Goal: Information Seeking & Learning: Learn about a topic

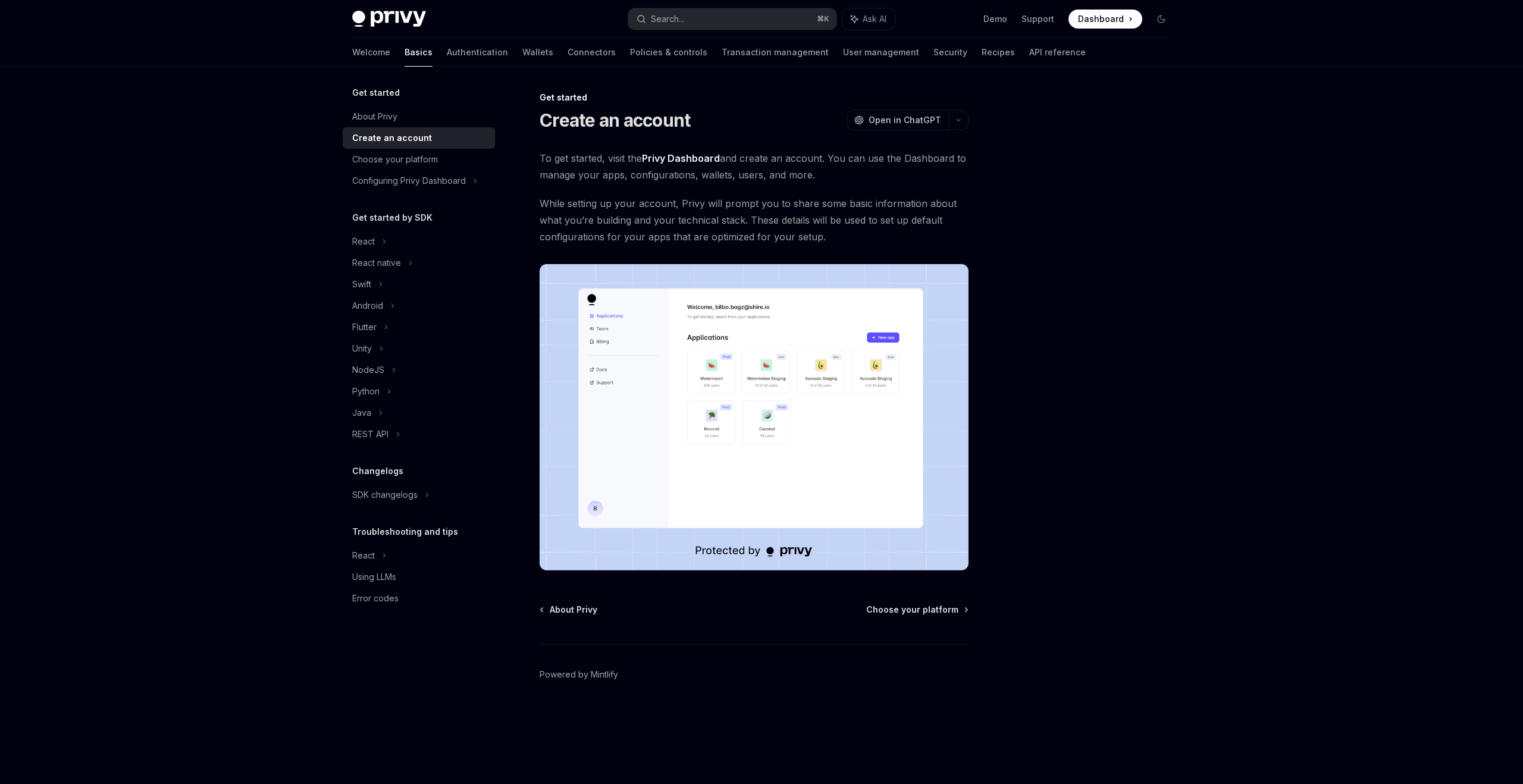
click at [746, 349] on img at bounding box center [754, 418] width 429 height 307
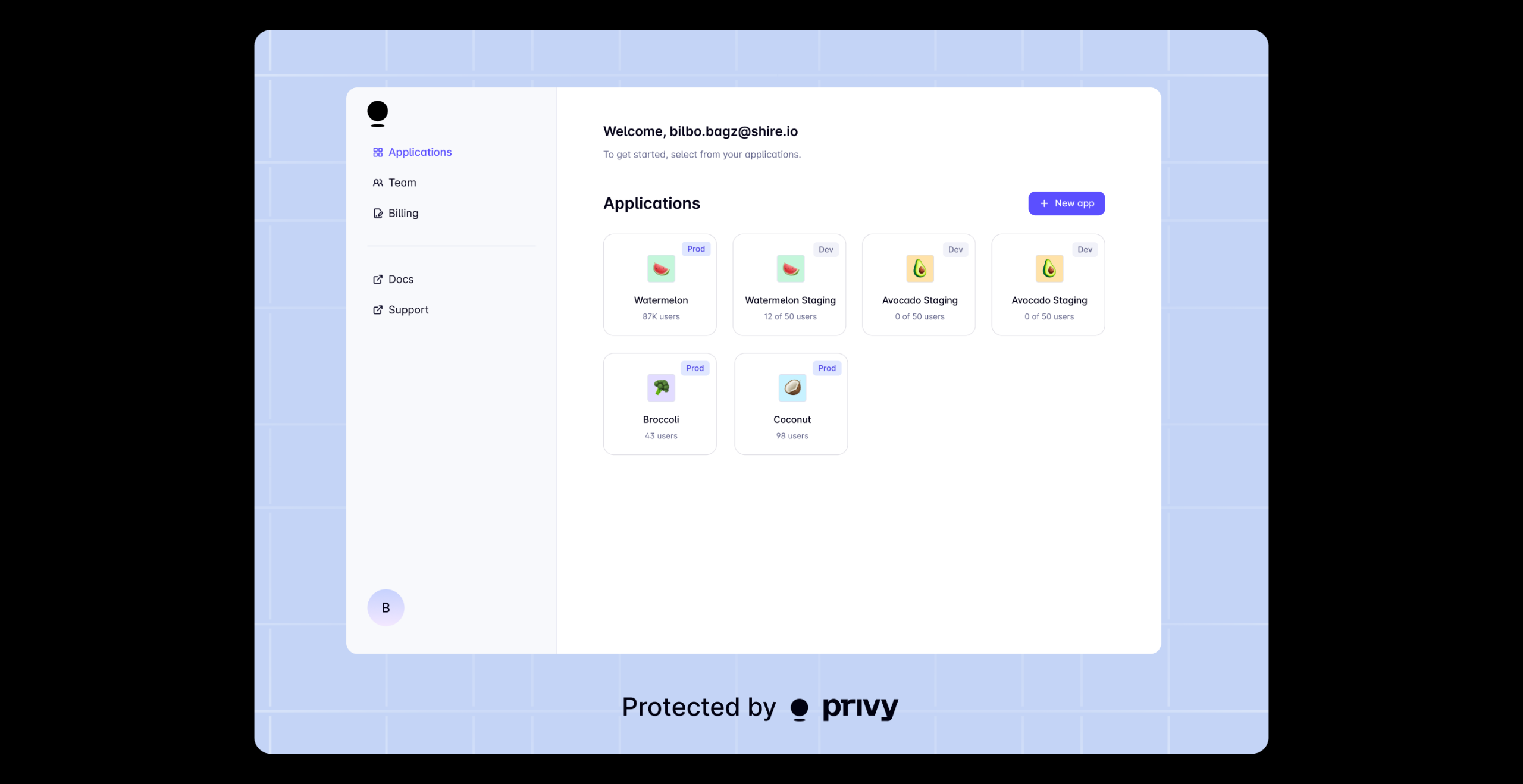
click at [181, 284] on div at bounding box center [762, 392] width 1523 height 784
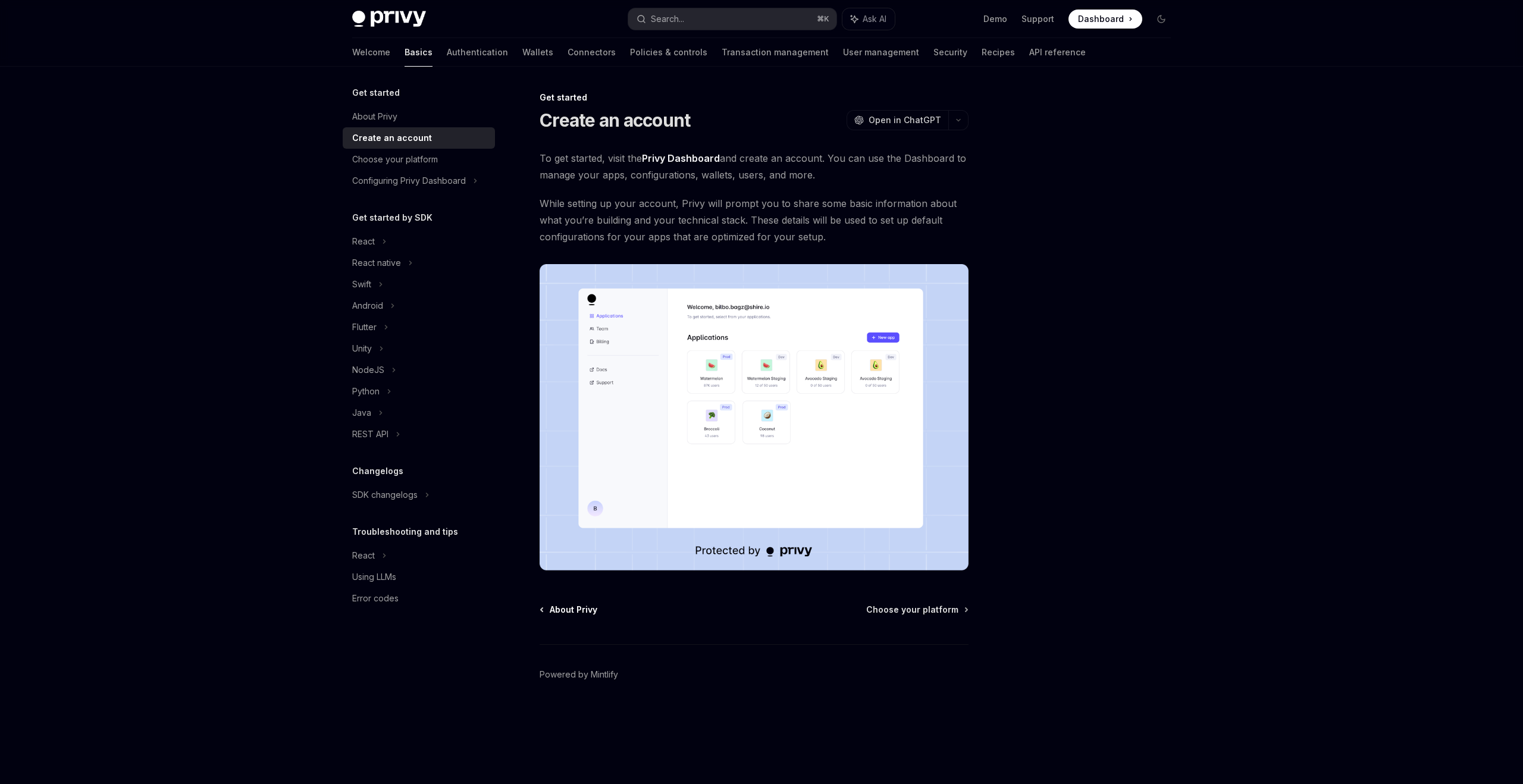
click at [559, 612] on span "About Privy" at bounding box center [574, 609] width 48 height 11
type textarea "*"
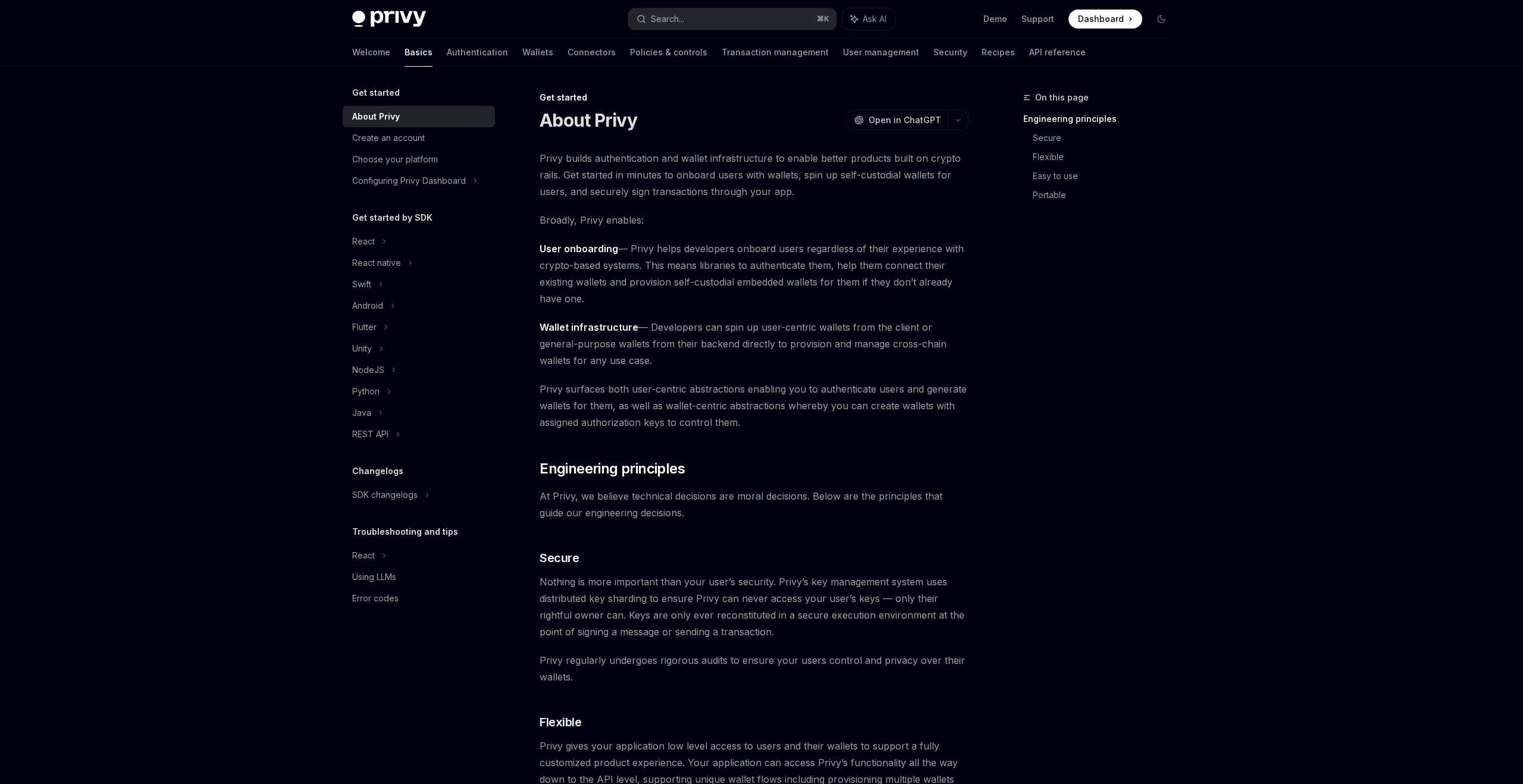
click at [671, 161] on span "Privy builds authentication and wallet infrastructure to enable better products…" at bounding box center [754, 174] width 429 height 50
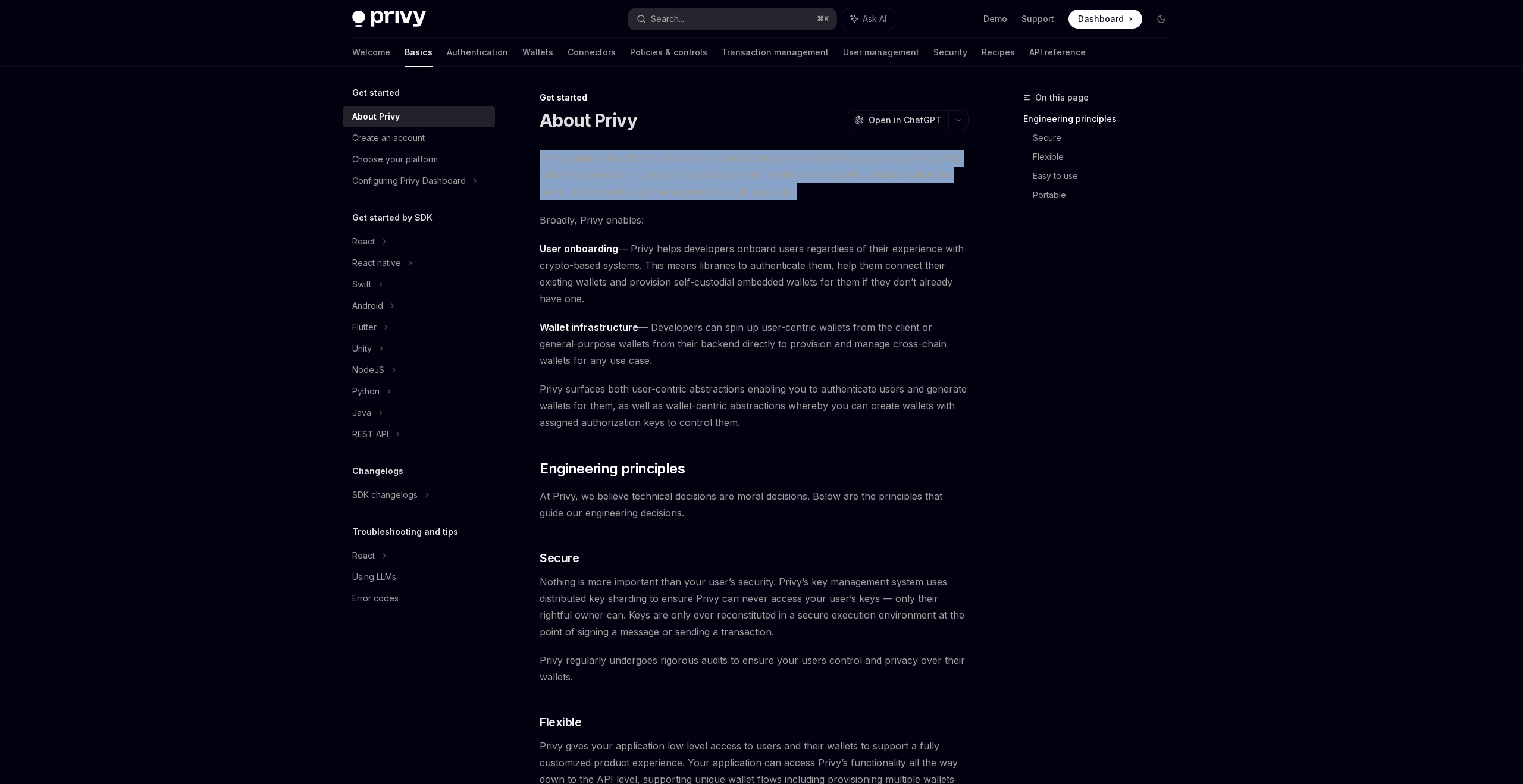
drag, startPoint x: 671, startPoint y: 161, endPoint x: 1060, endPoint y: 73, distance: 398.8
click at [672, 161] on span "Privy builds authentication and wallet infrastructure to enable better products…" at bounding box center [754, 174] width 429 height 50
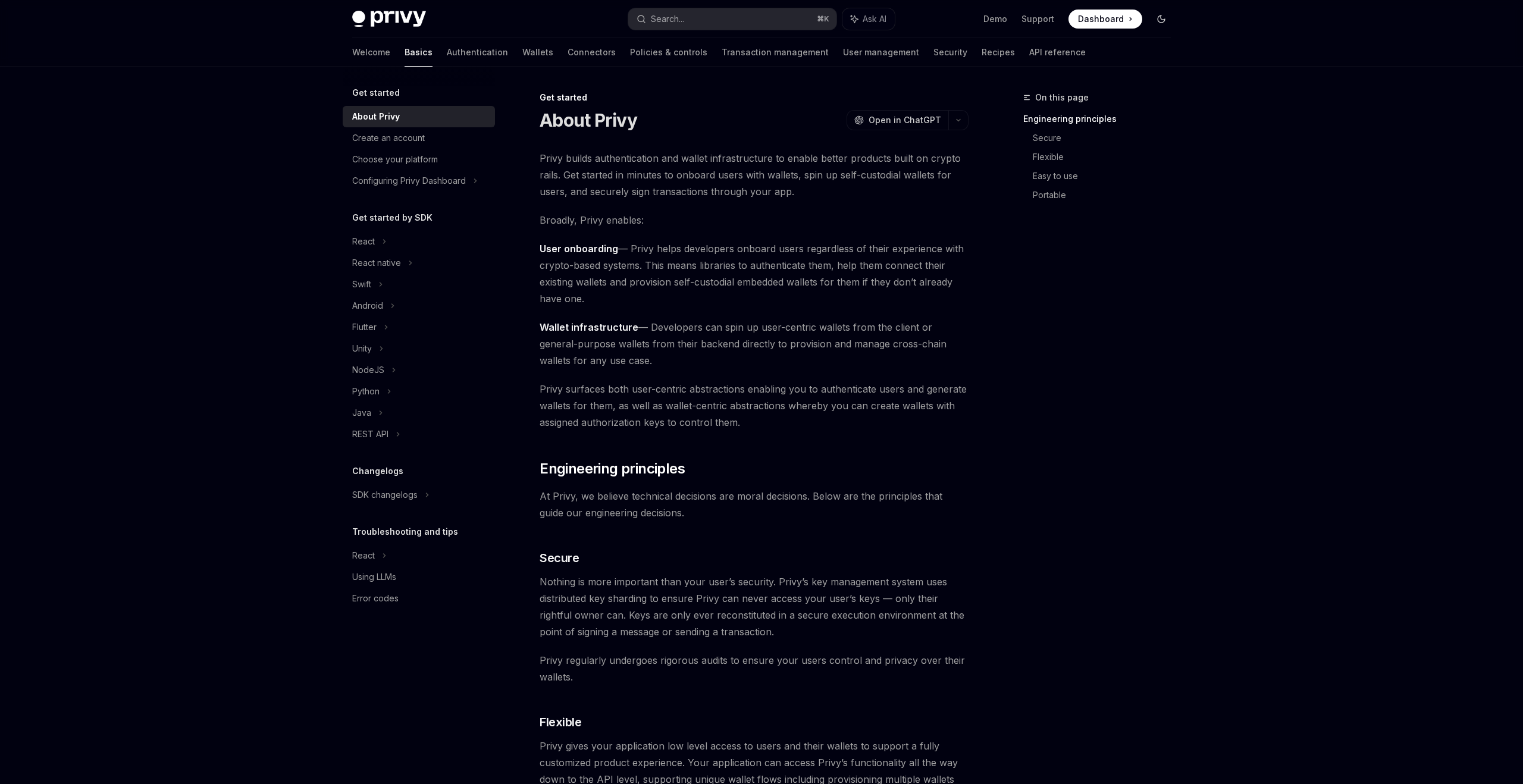
click at [1162, 18] on icon "Toggle dark mode" at bounding box center [1161, 18] width 10 height 10
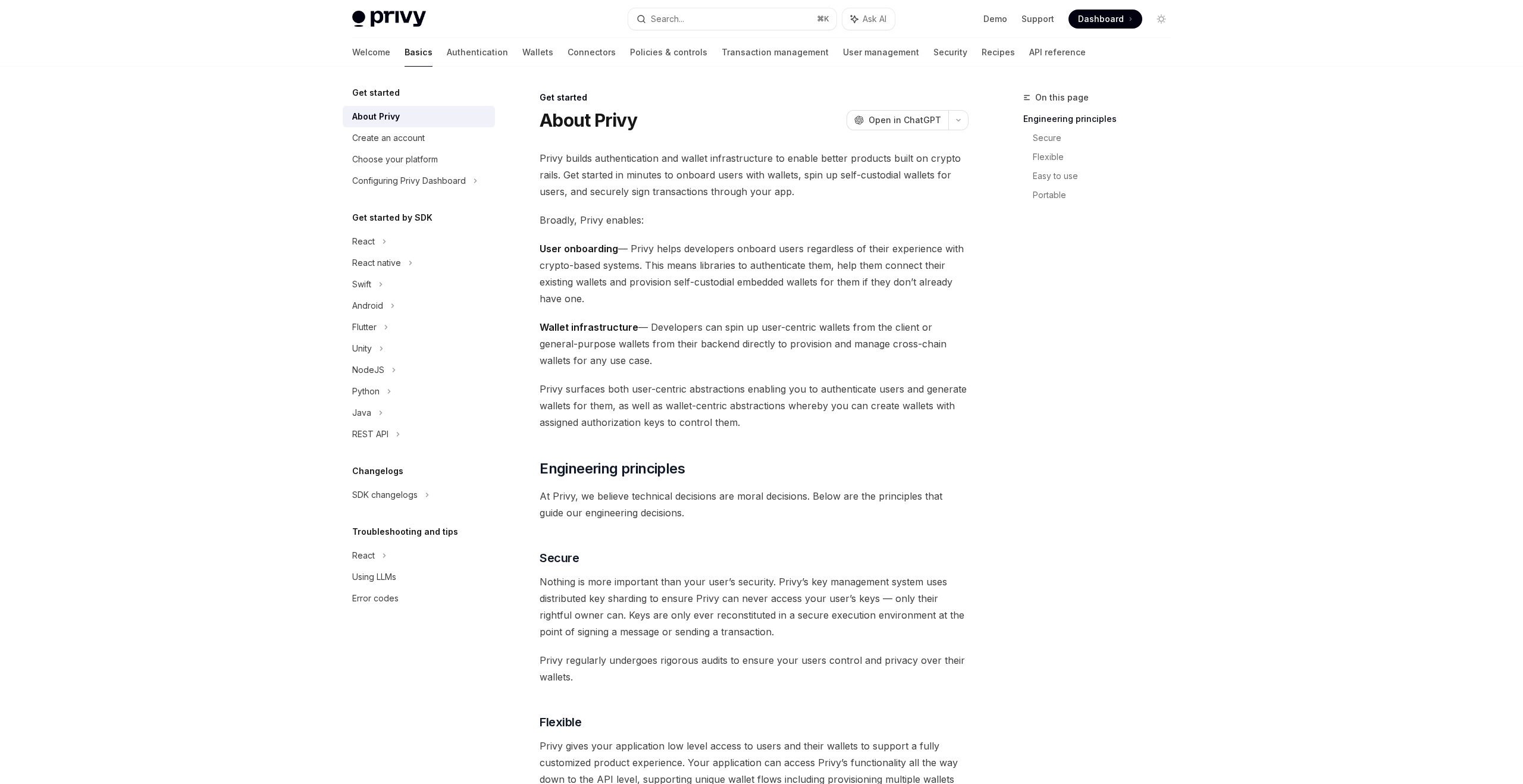
click at [687, 163] on span "Privy builds authentication and wallet infrastructure to enable better products…" at bounding box center [754, 174] width 429 height 50
click at [739, 162] on span "Privy builds authentication and wallet infrastructure to enable better products…" at bounding box center [754, 174] width 429 height 50
click at [788, 162] on span "Privy builds authentication and wallet infrastructure to enable better products…" at bounding box center [754, 174] width 429 height 50
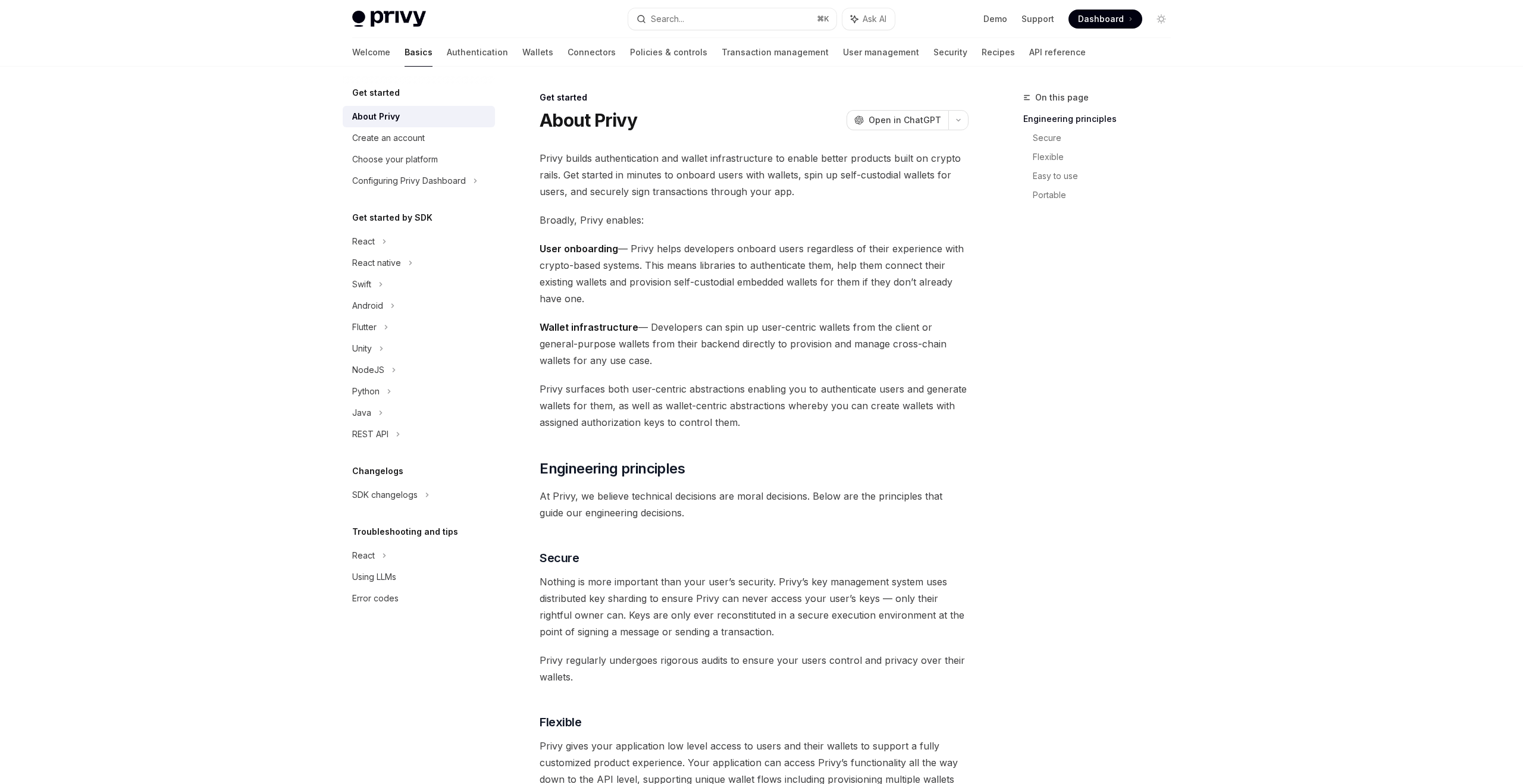
click at [594, 173] on span "Privy builds authentication and wallet infrastructure to enable better products…" at bounding box center [754, 174] width 429 height 50
drag, startPoint x: 594, startPoint y: 173, endPoint x: 666, endPoint y: 172, distance: 72.0
click at [595, 173] on span "Privy builds authentication and wallet infrastructure to enable better products…" at bounding box center [754, 174] width 429 height 50
click at [709, 174] on span "Privy builds authentication and wallet infrastructure to enable better products…" at bounding box center [754, 174] width 429 height 50
click at [776, 176] on span "Privy builds authentication and wallet infrastructure to enable better products…" at bounding box center [754, 174] width 429 height 50
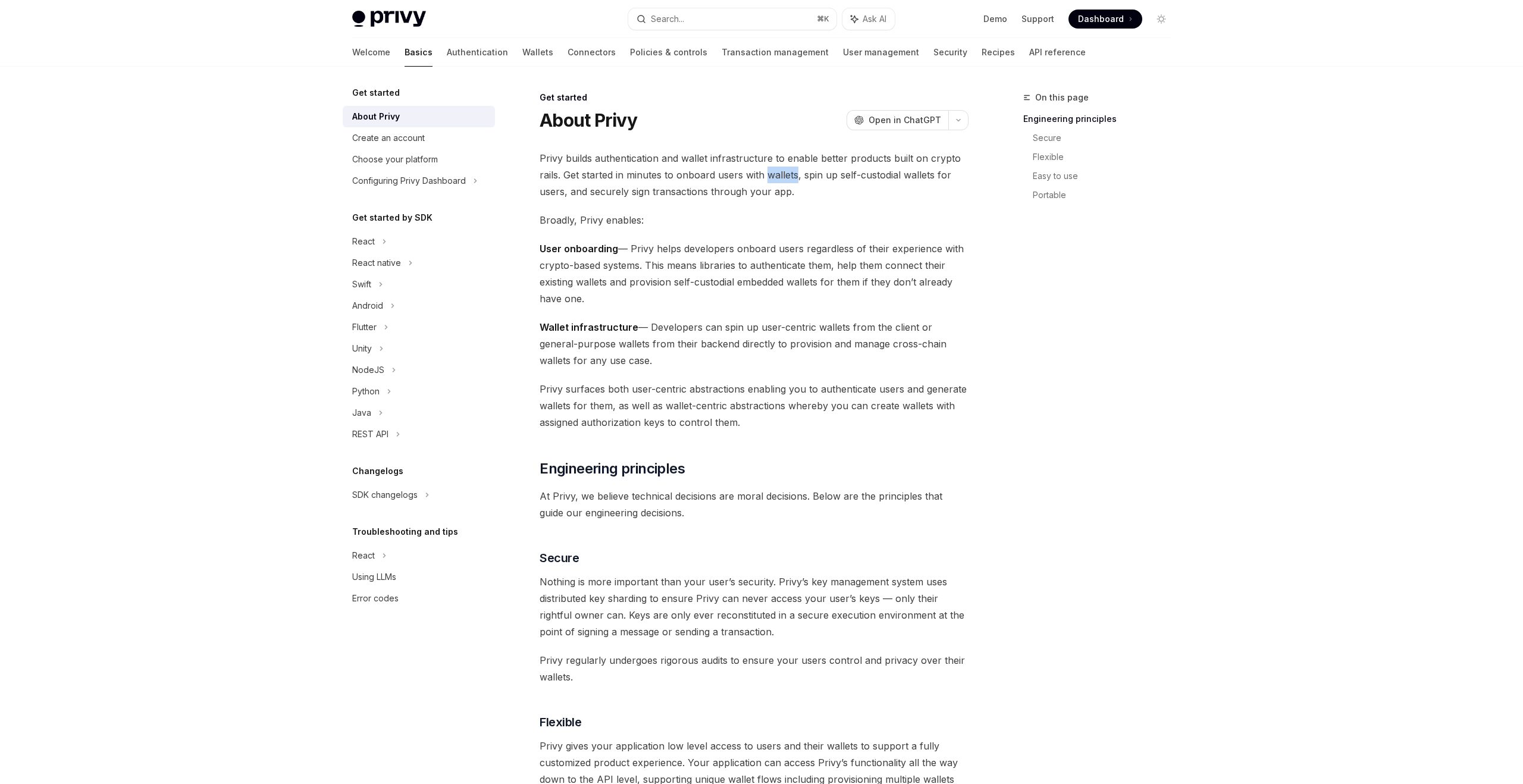
drag, startPoint x: 776, startPoint y: 176, endPoint x: 806, endPoint y: 173, distance: 30.1
click at [788, 174] on span "Privy builds authentication and wallet infrastructure to enable better products…" at bounding box center [754, 174] width 429 height 50
click at [824, 173] on span "Privy builds authentication and wallet infrastructure to enable better products…" at bounding box center [754, 174] width 429 height 50
drag, startPoint x: 824, startPoint y: 173, endPoint x: 878, endPoint y: 173, distance: 54.0
click at [827, 173] on span "Privy builds authentication and wallet infrastructure to enable better products…" at bounding box center [754, 174] width 429 height 50
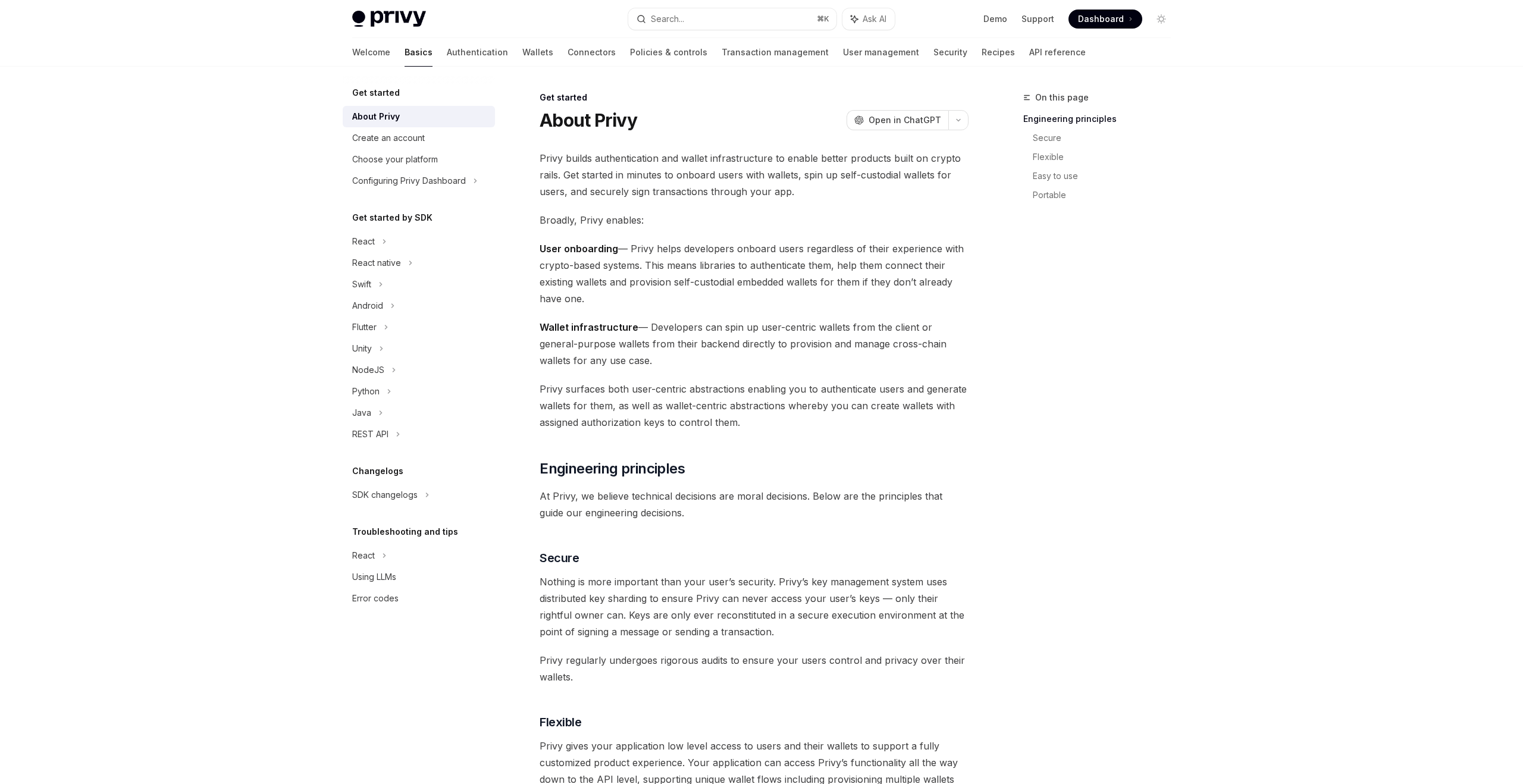
click at [878, 173] on span "Privy builds authentication and wallet infrastructure to enable better products…" at bounding box center [754, 174] width 429 height 50
drag, startPoint x: 878, startPoint y: 173, endPoint x: 695, endPoint y: 181, distance: 183.2
click at [873, 173] on span "Privy builds authentication and wallet infrastructure to enable better products…" at bounding box center [754, 174] width 429 height 50
click at [603, 192] on span "Privy builds authentication and wallet infrastructure to enable better products…" at bounding box center [754, 174] width 429 height 50
drag, startPoint x: 603, startPoint y: 192, endPoint x: 677, endPoint y: 191, distance: 74.0
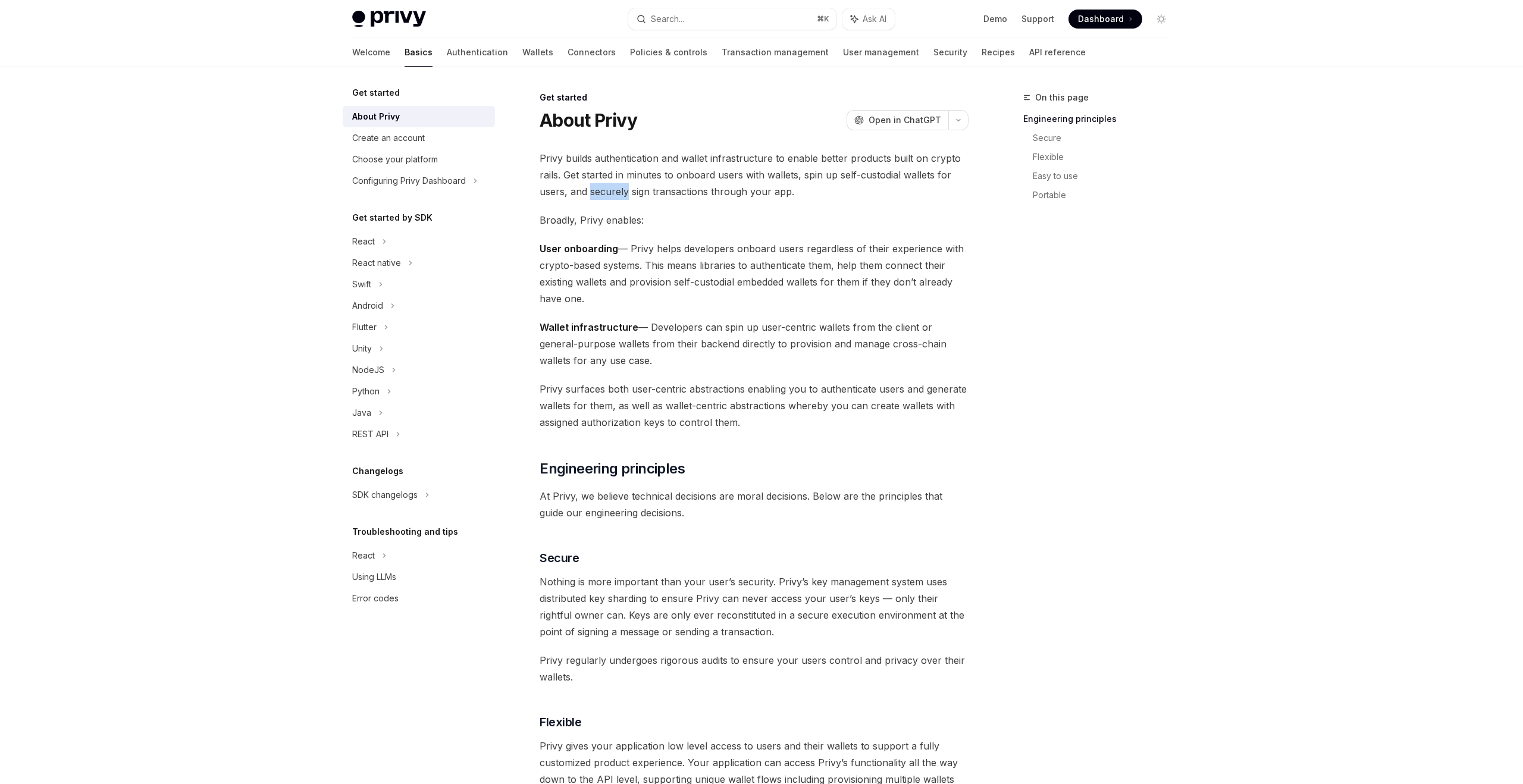
click at [614, 191] on span "Privy builds authentication and wallet infrastructure to enable better products…" at bounding box center [754, 174] width 429 height 50
click at [677, 191] on span "Privy builds authentication and wallet infrastructure to enable better products…" at bounding box center [754, 174] width 429 height 50
drag, startPoint x: 677, startPoint y: 191, endPoint x: 704, endPoint y: 190, distance: 27.0
click at [681, 191] on span "Privy builds authentication and wallet infrastructure to enable better products…" at bounding box center [754, 174] width 429 height 50
click at [725, 190] on span "Privy builds authentication and wallet infrastructure to enable better products…" at bounding box center [754, 174] width 429 height 50
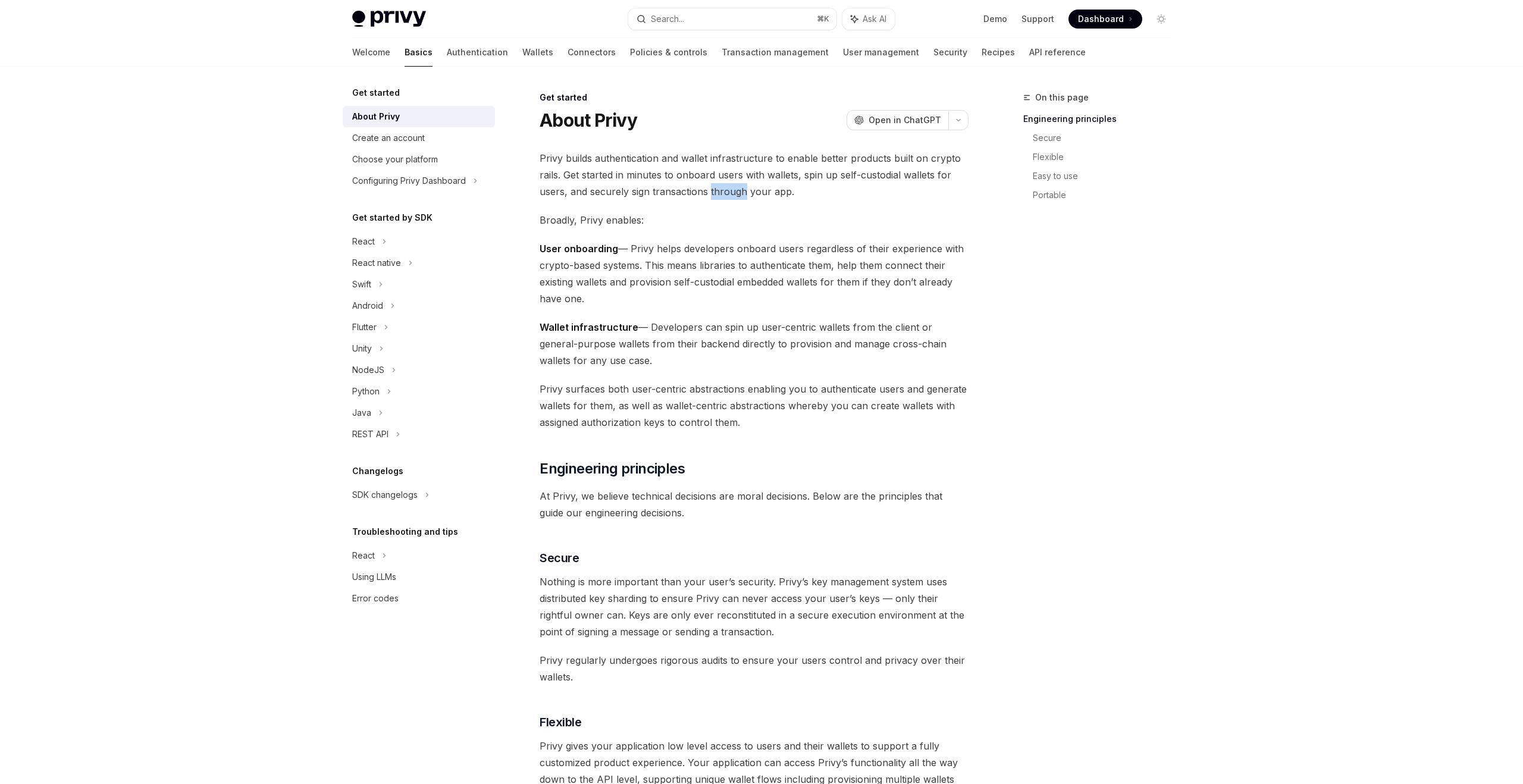
drag, startPoint x: 725, startPoint y: 190, endPoint x: 633, endPoint y: 213, distance: 94.8
click at [725, 190] on span "Privy builds authentication and wallet infrastructure to enable better products…" at bounding box center [754, 174] width 429 height 50
click at [584, 220] on span "Broadly, Privy enables:" at bounding box center [754, 219] width 429 height 17
drag, startPoint x: 584, startPoint y: 220, endPoint x: 620, endPoint y: 218, distance: 36.1
click at [588, 220] on span "Broadly, Privy enables:" at bounding box center [754, 219] width 429 height 17
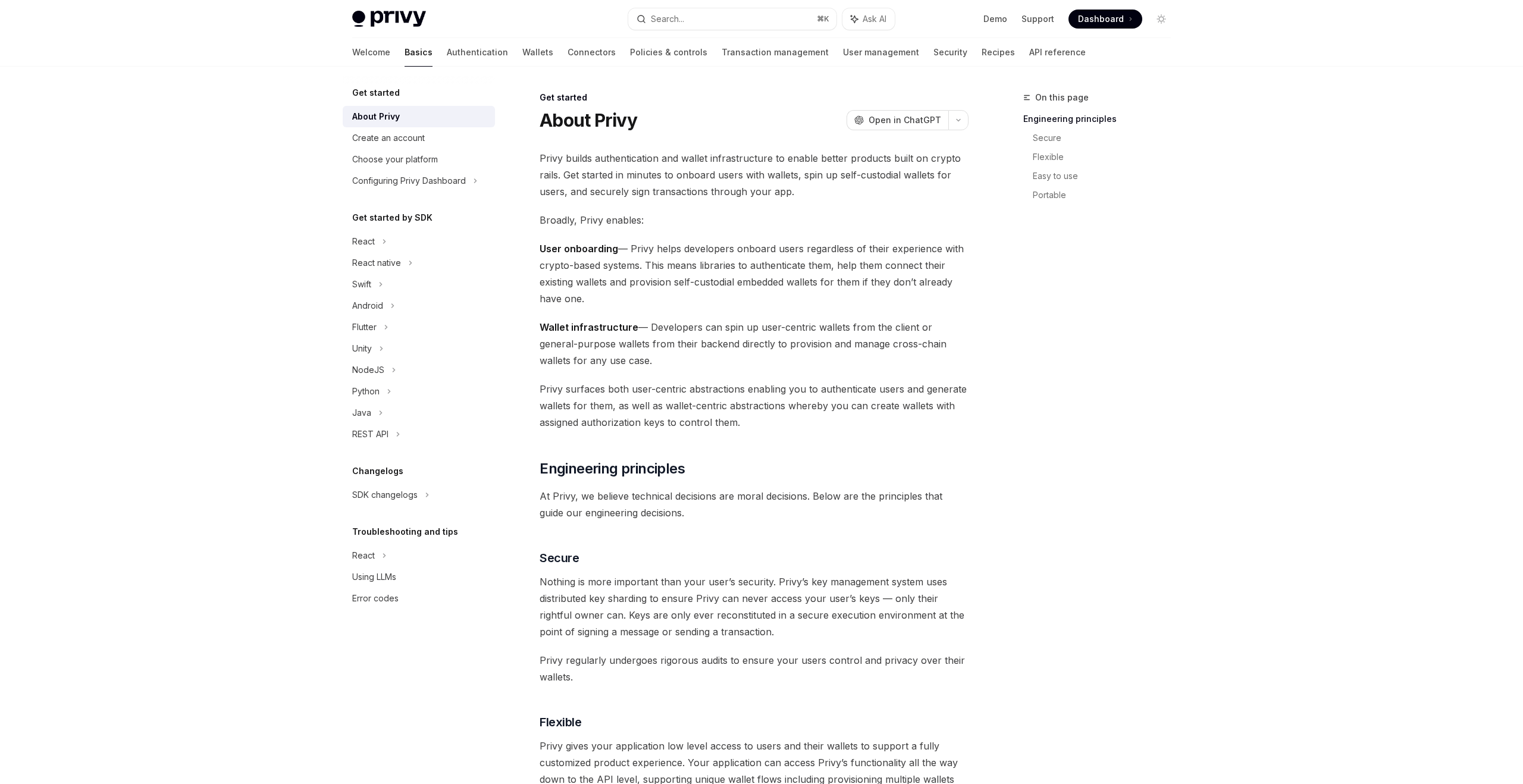
click at [620, 218] on span "Broadly, Privy enables:" at bounding box center [754, 219] width 429 height 17
click at [671, 249] on span "User onboarding — Privy helps developers onboard users regardless of their expe…" at bounding box center [754, 274] width 429 height 67
click at [772, 248] on span "User onboarding — Privy helps developers onboard users regardless of their expe…" at bounding box center [754, 274] width 429 height 67
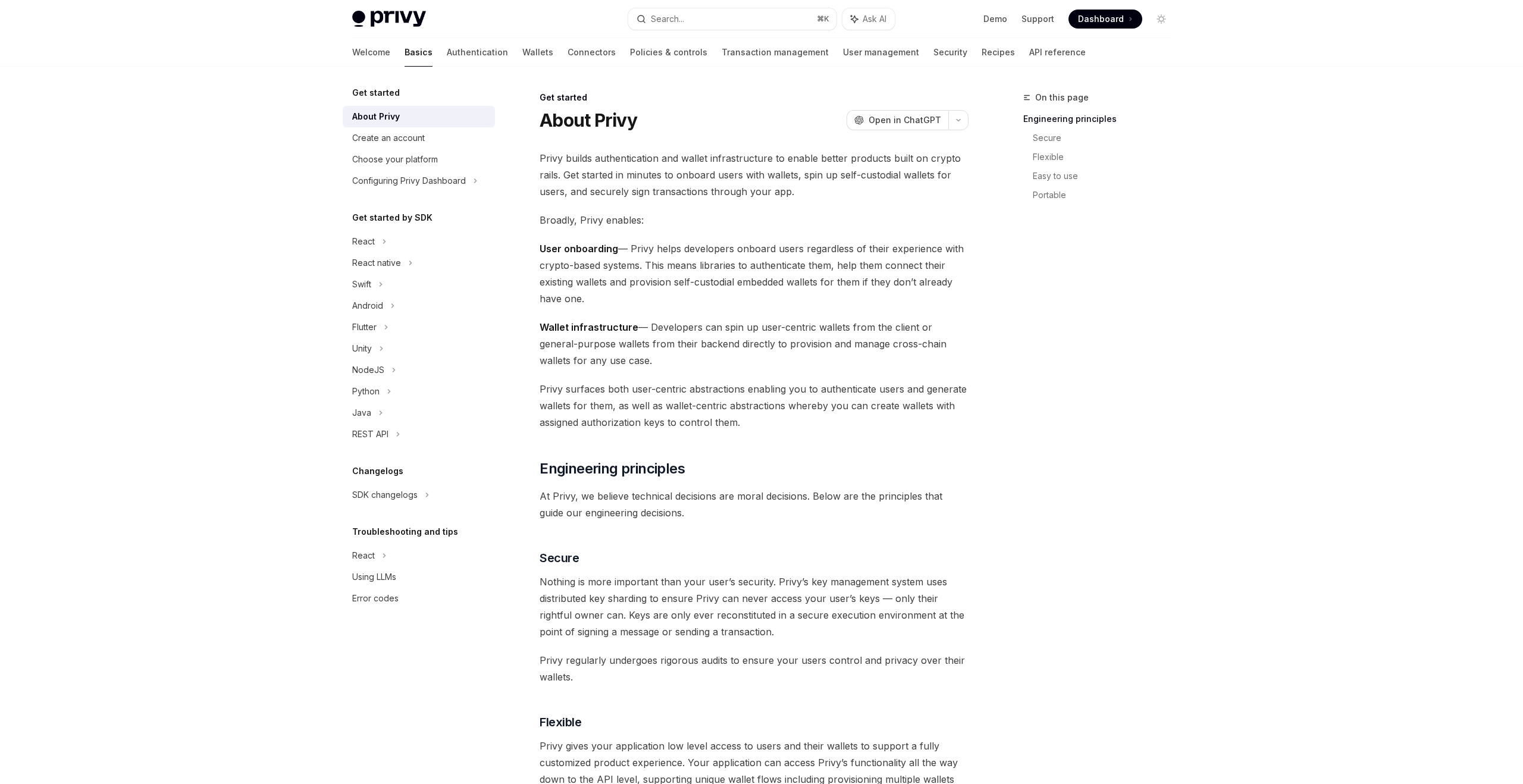
click at [839, 249] on span "User onboarding — Privy helps developers onboard users regardless of their expe…" at bounding box center [754, 274] width 429 height 67
click at [552, 266] on span "User onboarding — Privy helps developers onboard users regardless of their expe…" at bounding box center [754, 274] width 429 height 67
click at [667, 265] on span "User onboarding — Privy helps developers onboard users regardless of their expe…" at bounding box center [754, 274] width 429 height 67
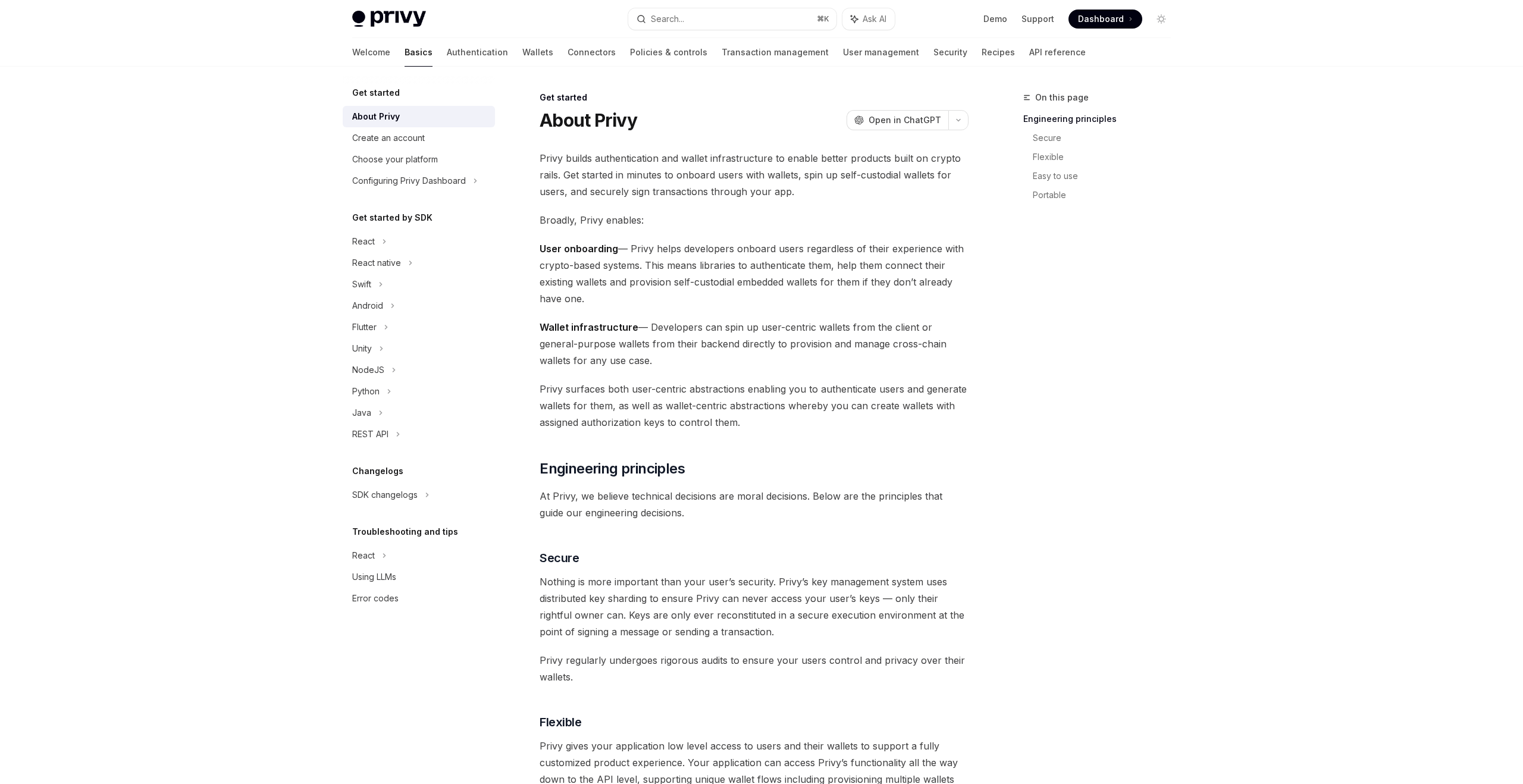
click at [725, 264] on span "User onboarding — Privy helps developers onboard users regardless of their expe…" at bounding box center [754, 274] width 429 height 67
drag, startPoint x: 725, startPoint y: 264, endPoint x: 814, endPoint y: 275, distance: 89.7
click at [729, 264] on span "User onboarding — Privy helps developers onboard users regardless of their expe…" at bounding box center [754, 274] width 429 height 67
click at [680, 320] on span "Wallet infrastructure — Developers can spin up user-centric wallets from the cl…" at bounding box center [754, 344] width 429 height 50
